Goal: Information Seeking & Learning: Find specific fact

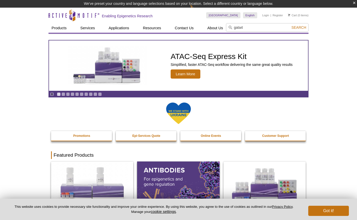
type input "gata4"
click at [299, 27] on button "Search" at bounding box center [299, 27] width 18 height 5
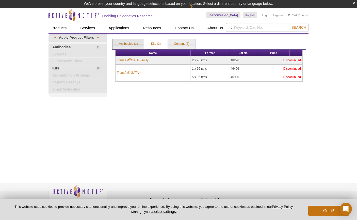
click at [119, 43] on link "Antibodies (1)" at bounding box center [128, 44] width 31 height 10
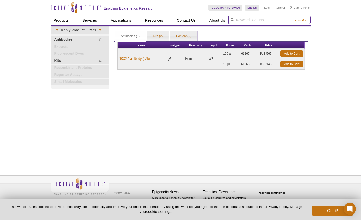
click at [250, 19] on input "search" at bounding box center [269, 19] width 83 height 9
type input "gata"
click at [301, 20] on button "Search" at bounding box center [301, 20] width 18 height 5
